Goal: Navigation & Orientation: Go to known website

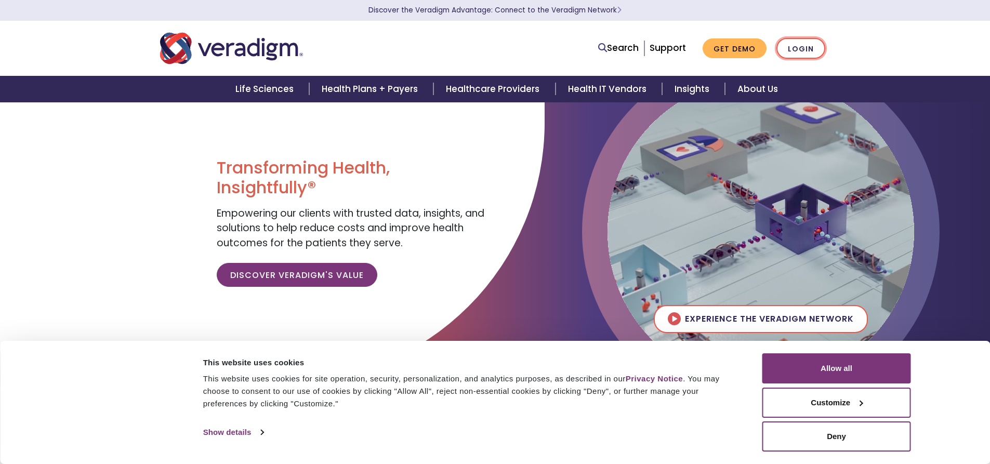
click at [812, 52] on link "Login" at bounding box center [801, 48] width 49 height 21
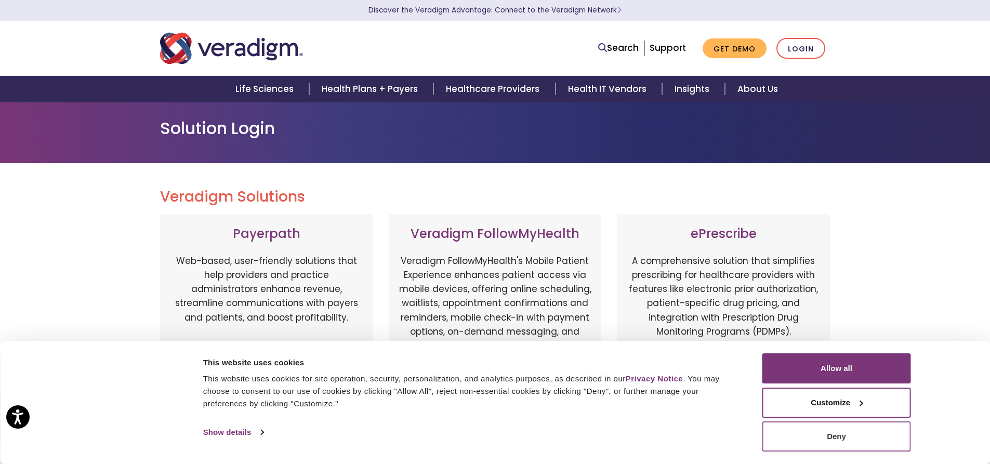
click at [787, 438] on button "Deny" at bounding box center [837, 437] width 149 height 30
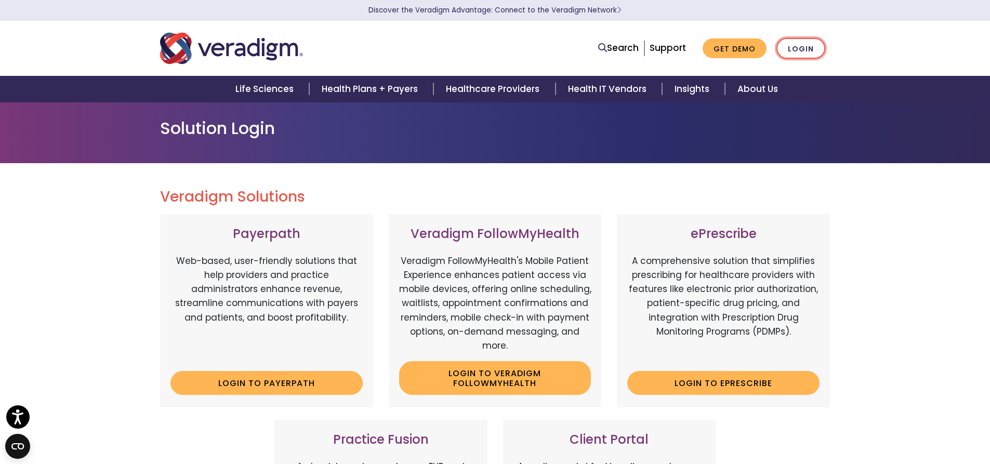
click at [793, 52] on link "Login" at bounding box center [801, 48] width 49 height 21
